Goal: Transaction & Acquisition: Download file/media

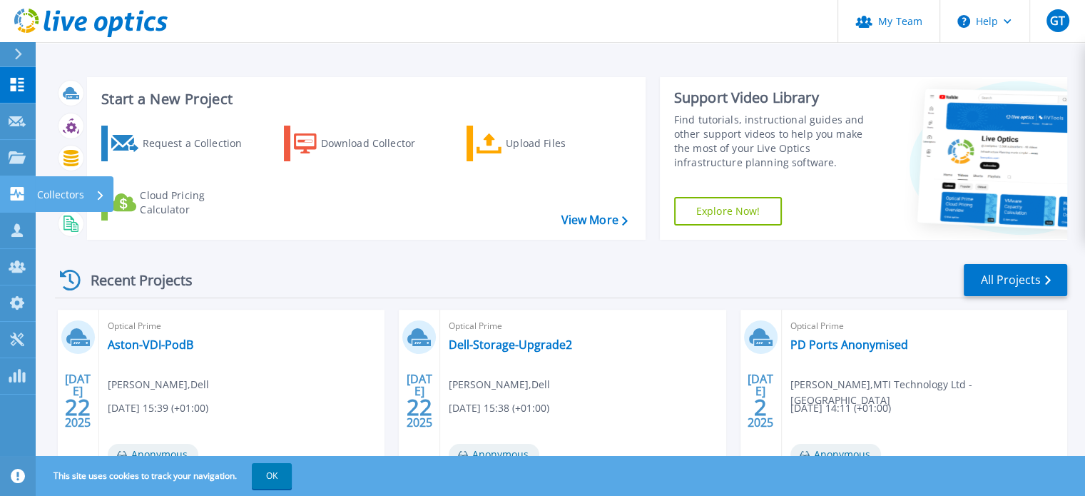
click at [56, 189] on p "Collectors" at bounding box center [60, 194] width 47 height 37
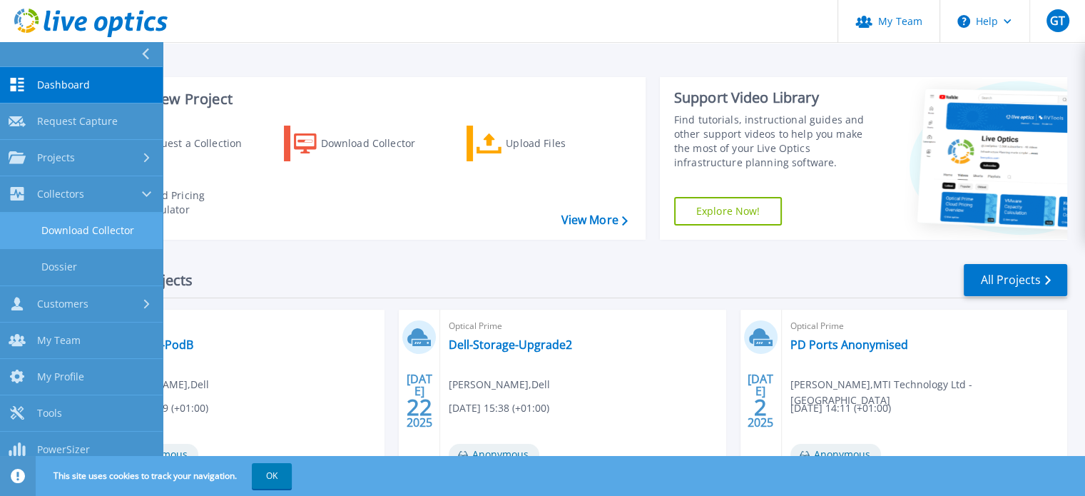
click at [101, 234] on link "Download Collector" at bounding box center [81, 231] width 163 height 36
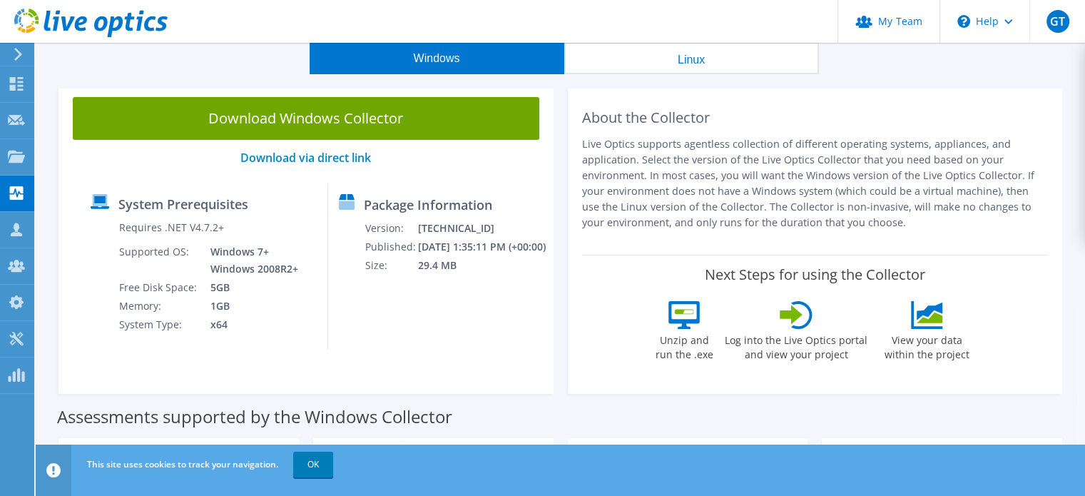
scroll to position [143, 0]
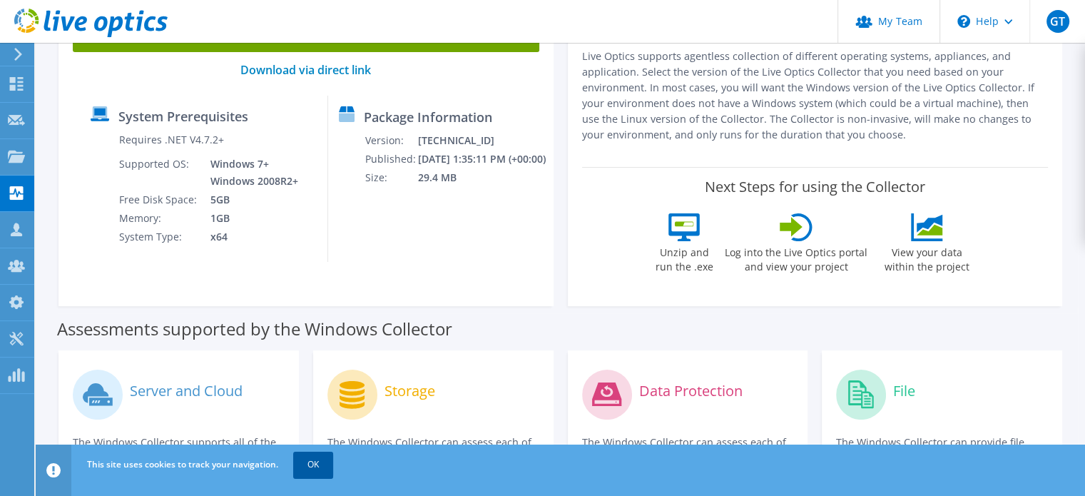
click at [313, 470] on link "OK" at bounding box center [313, 465] width 40 height 26
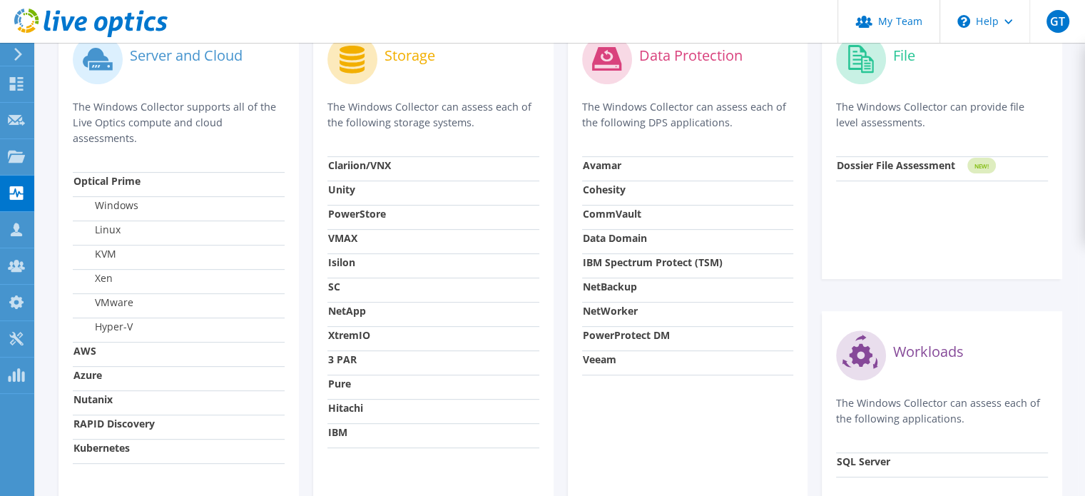
scroll to position [499, 0]
